Goal: Task Accomplishment & Management: Use online tool/utility

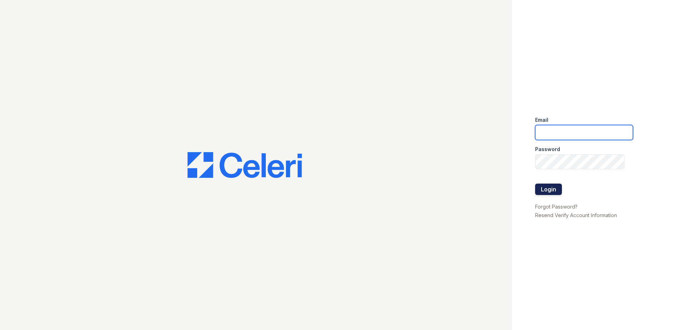
type input "[EMAIL_ADDRESS][DOMAIN_NAME]"
click at [540, 186] on button "Login" at bounding box center [548, 189] width 27 height 11
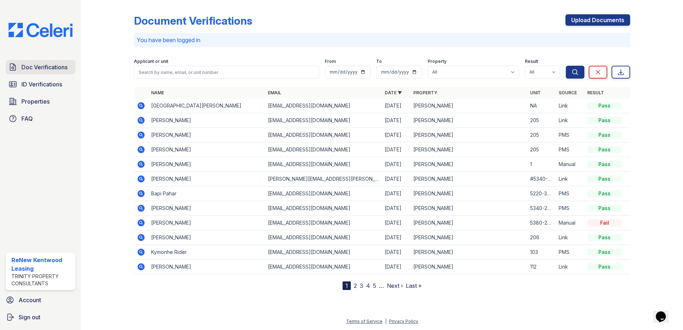
click at [34, 69] on span "Doc Verifications" at bounding box center [44, 67] width 46 height 9
